Goal: Find specific page/section: Find specific page/section

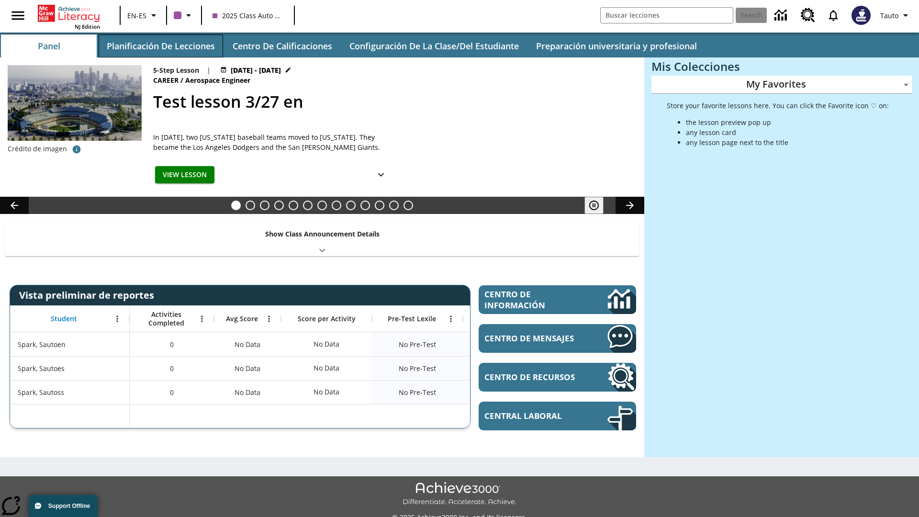
click at [160, 46] on button "Planificación de lecciones" at bounding box center [161, 45] width 124 height 23
